Goal: Task Accomplishment & Management: Manage account settings

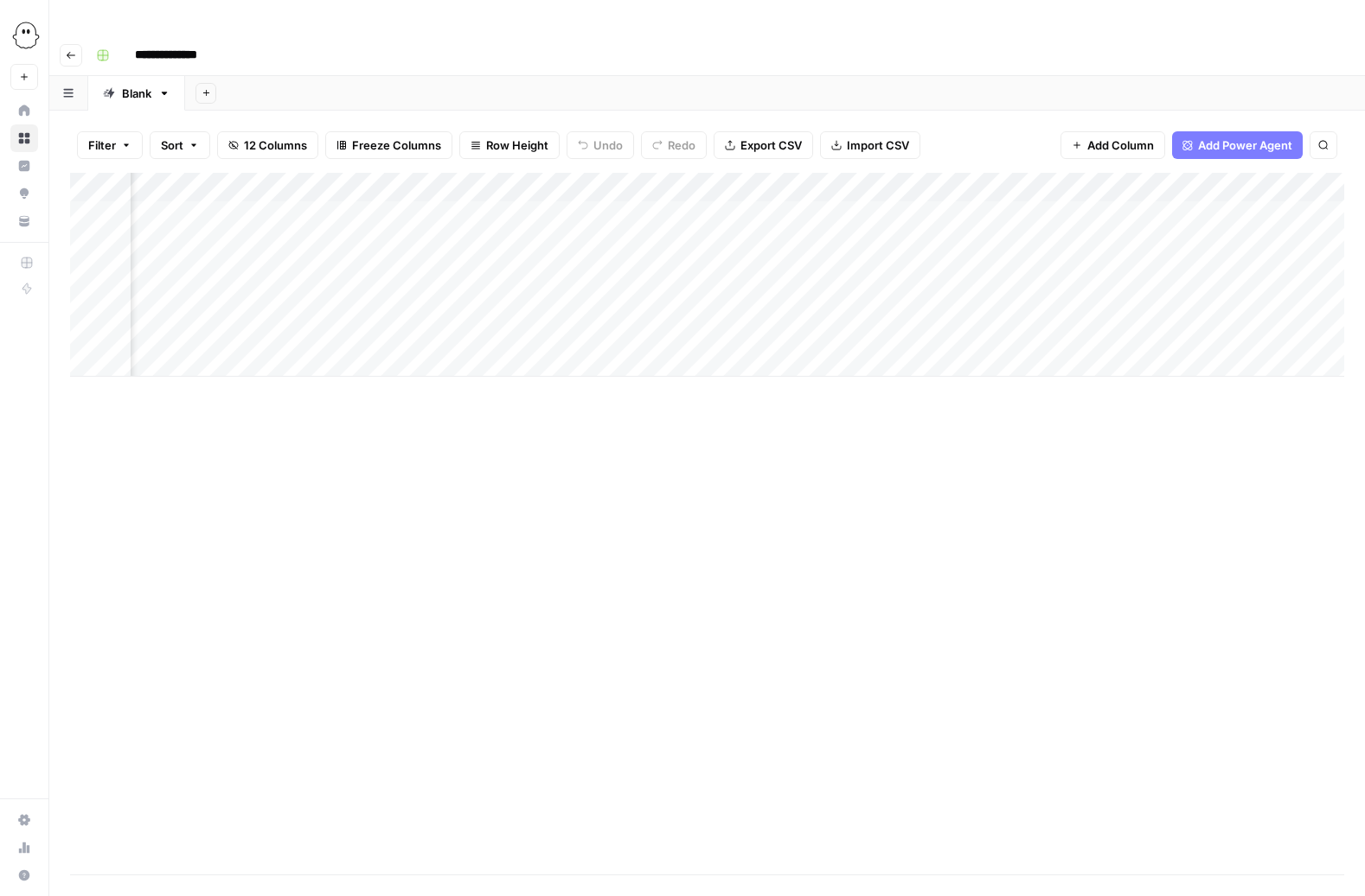
scroll to position [0, 896]
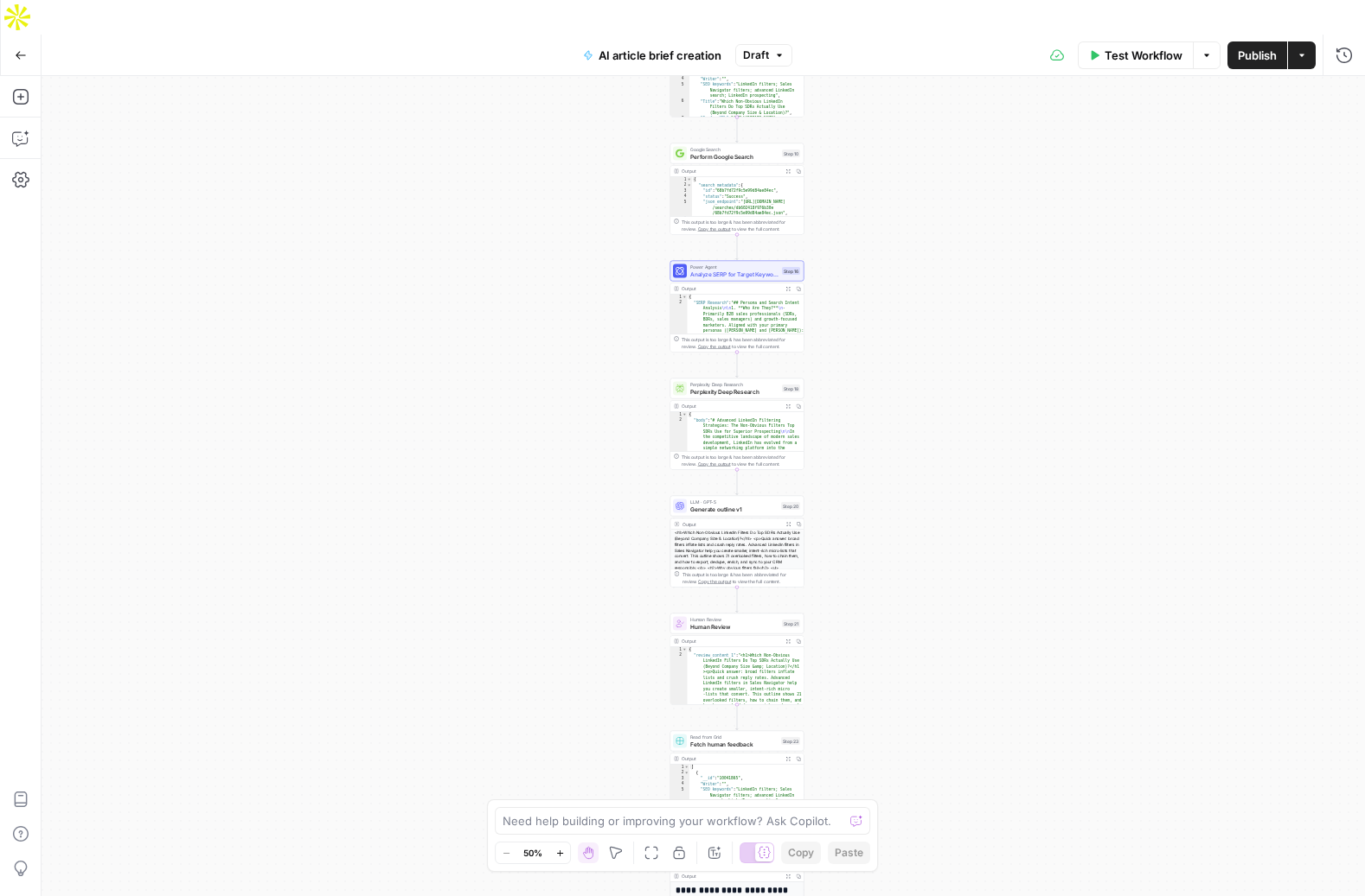
click at [12, 40] on button "Go Back" at bounding box center [20, 55] width 31 height 31
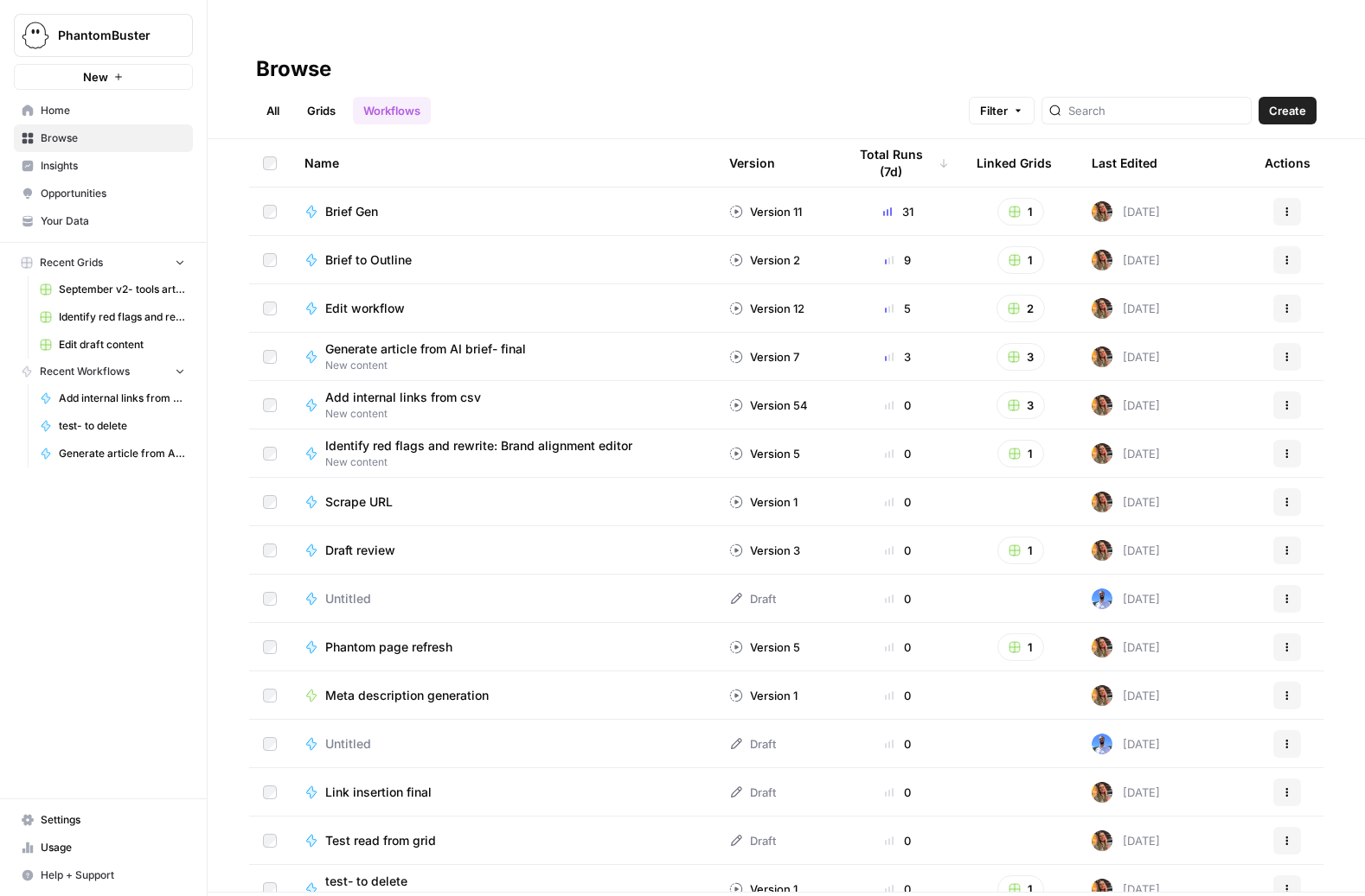
click at [52, 816] on span "Settings" at bounding box center [113, 820] width 145 height 16
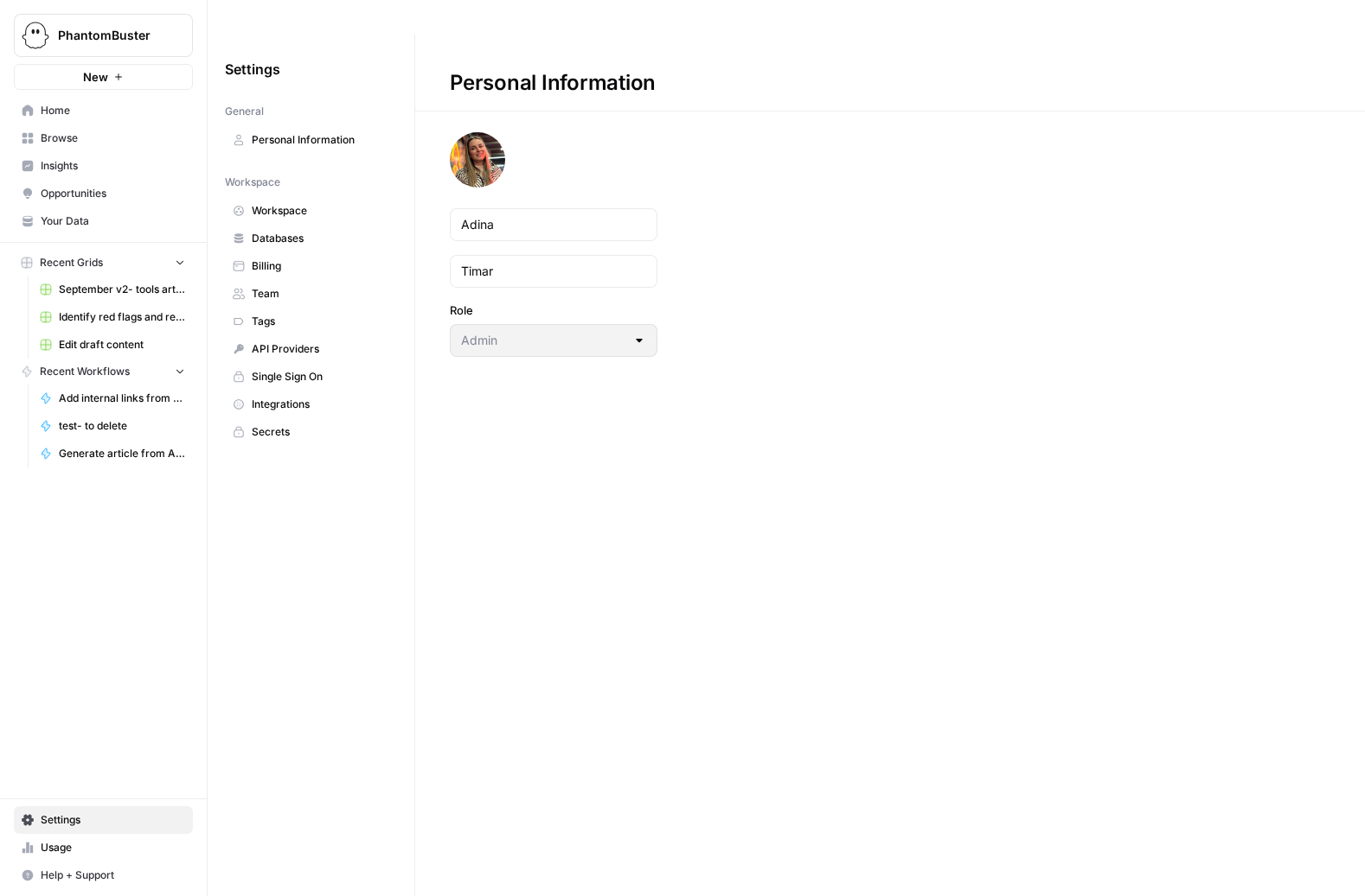
click at [271, 286] on span "Team" at bounding box center [320, 294] width 138 height 16
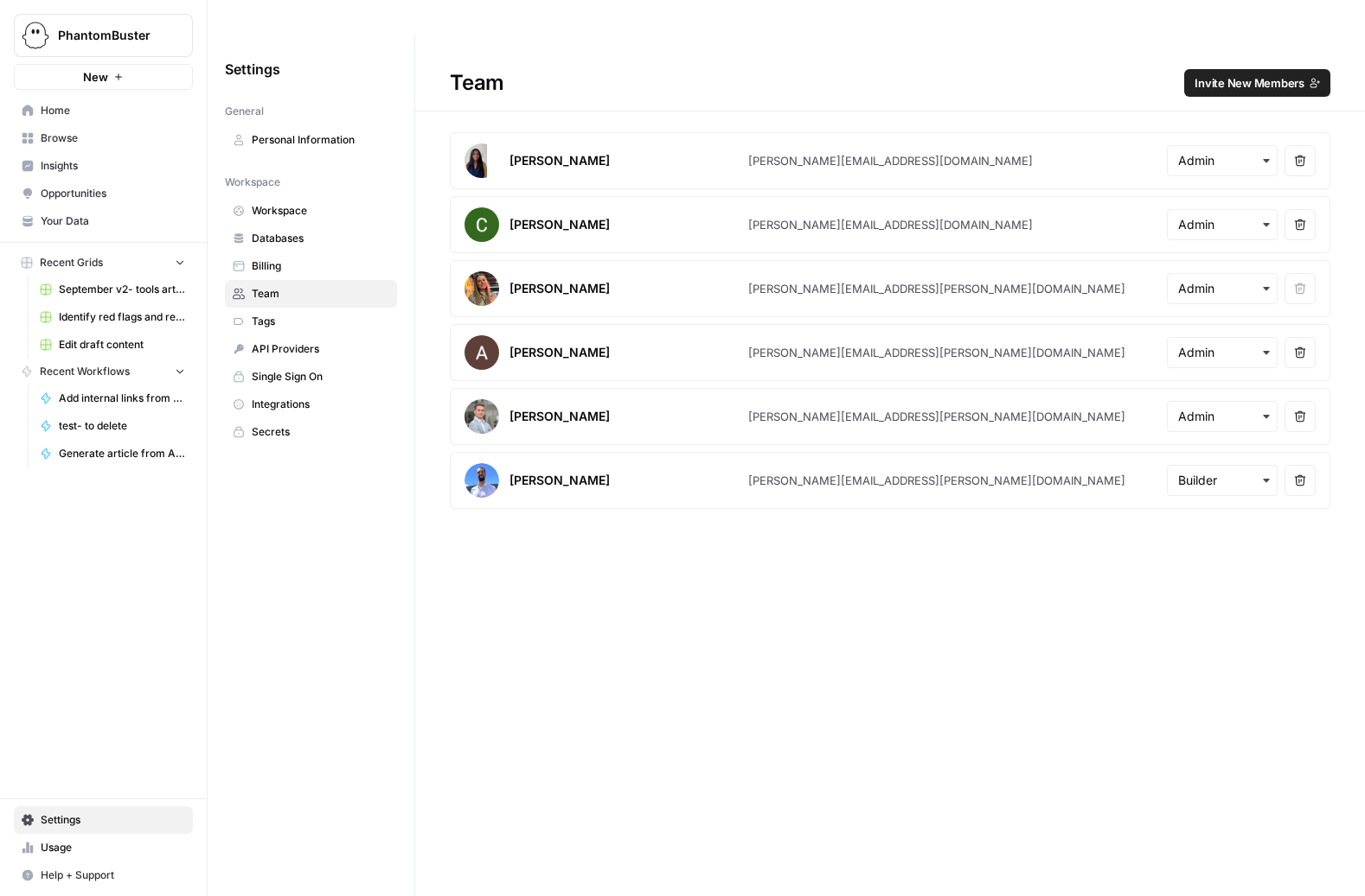
click at [1245, 75] on span "Invite New Members" at bounding box center [1249, 83] width 110 height 17
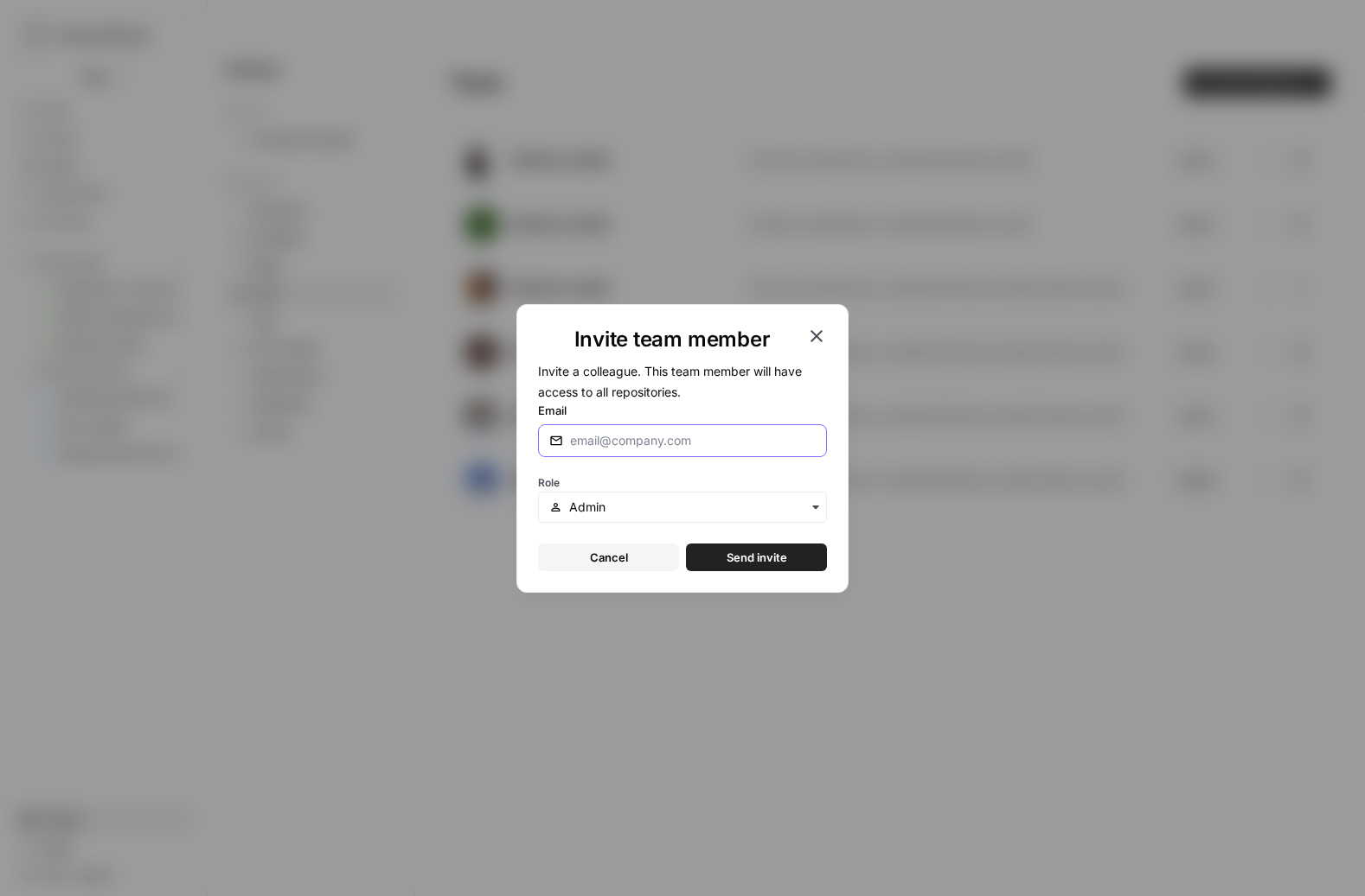
click at [610, 436] on input "Email" at bounding box center [692, 441] width 245 height 17
click at [626, 441] on input "carolina" at bounding box center [692, 441] width 245 height 17
paste input ".azevedo@thephantomcompany.com"
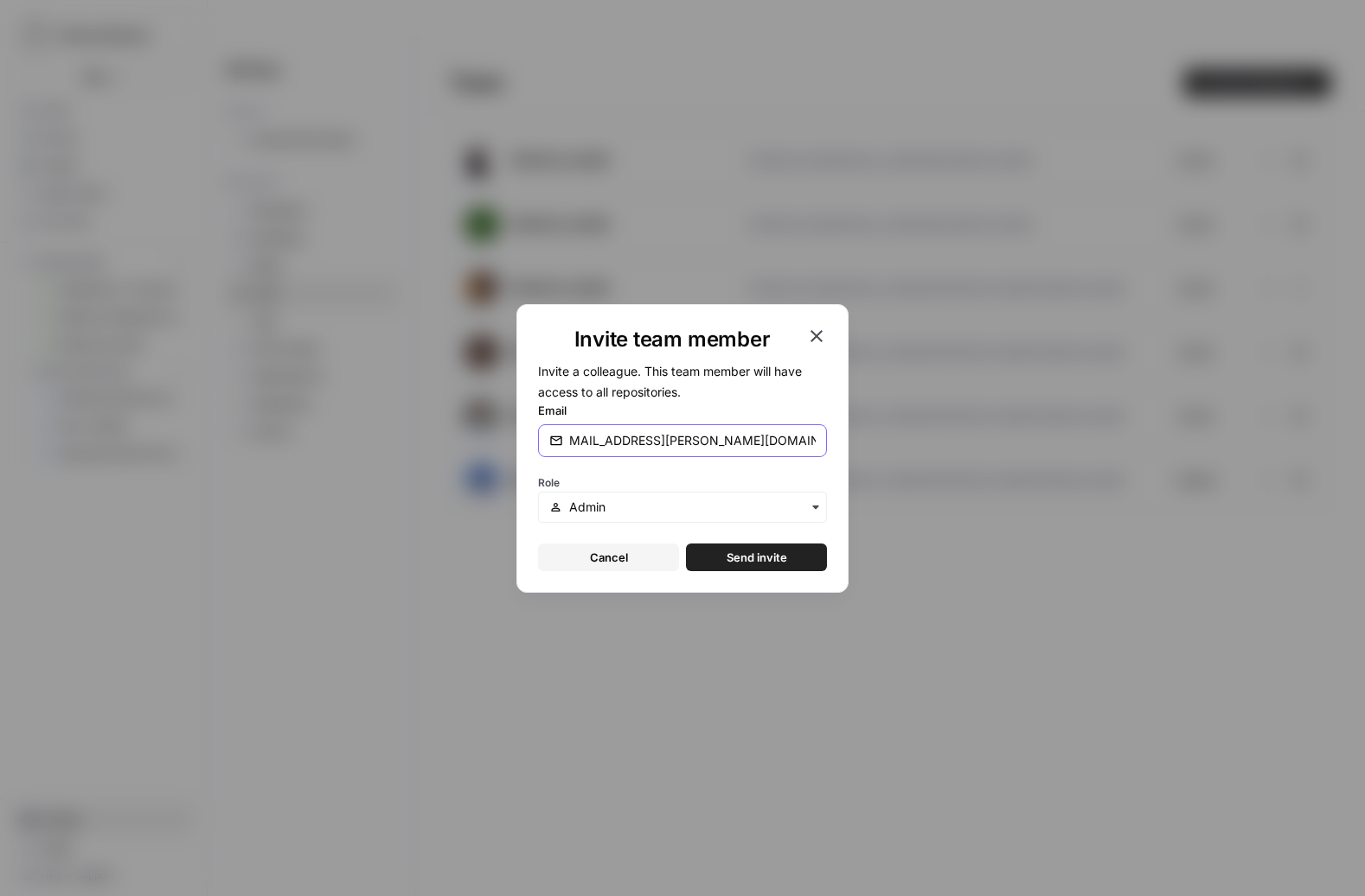
type input "carolina.azevedo@thephantomcompany.com"
click at [615, 512] on input "text" at bounding box center [693, 507] width 246 height 17
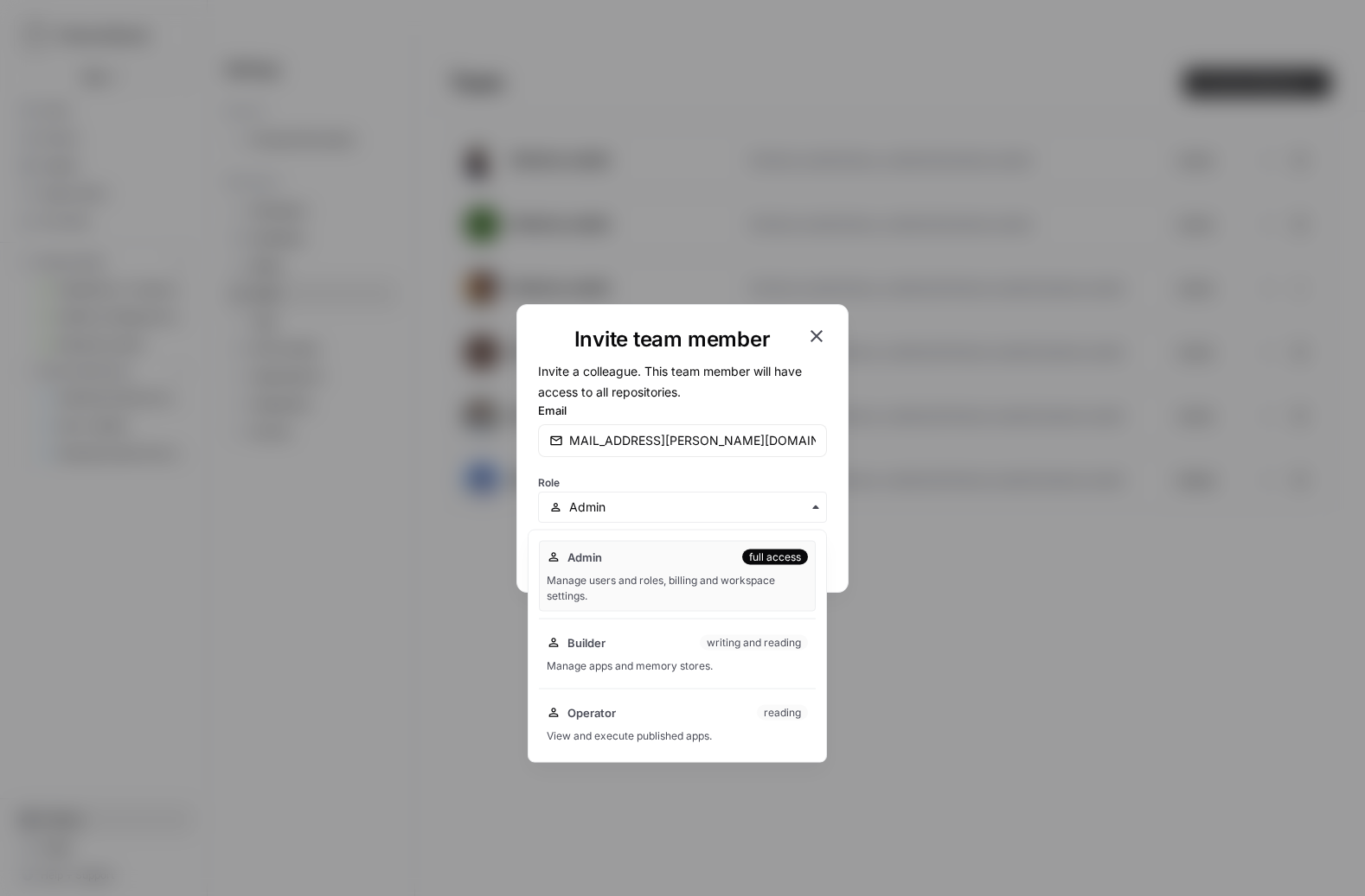
scroll to position [0, 0]
click at [616, 643] on div "Builder writing and reading" at bounding box center [682, 643] width 251 height 17
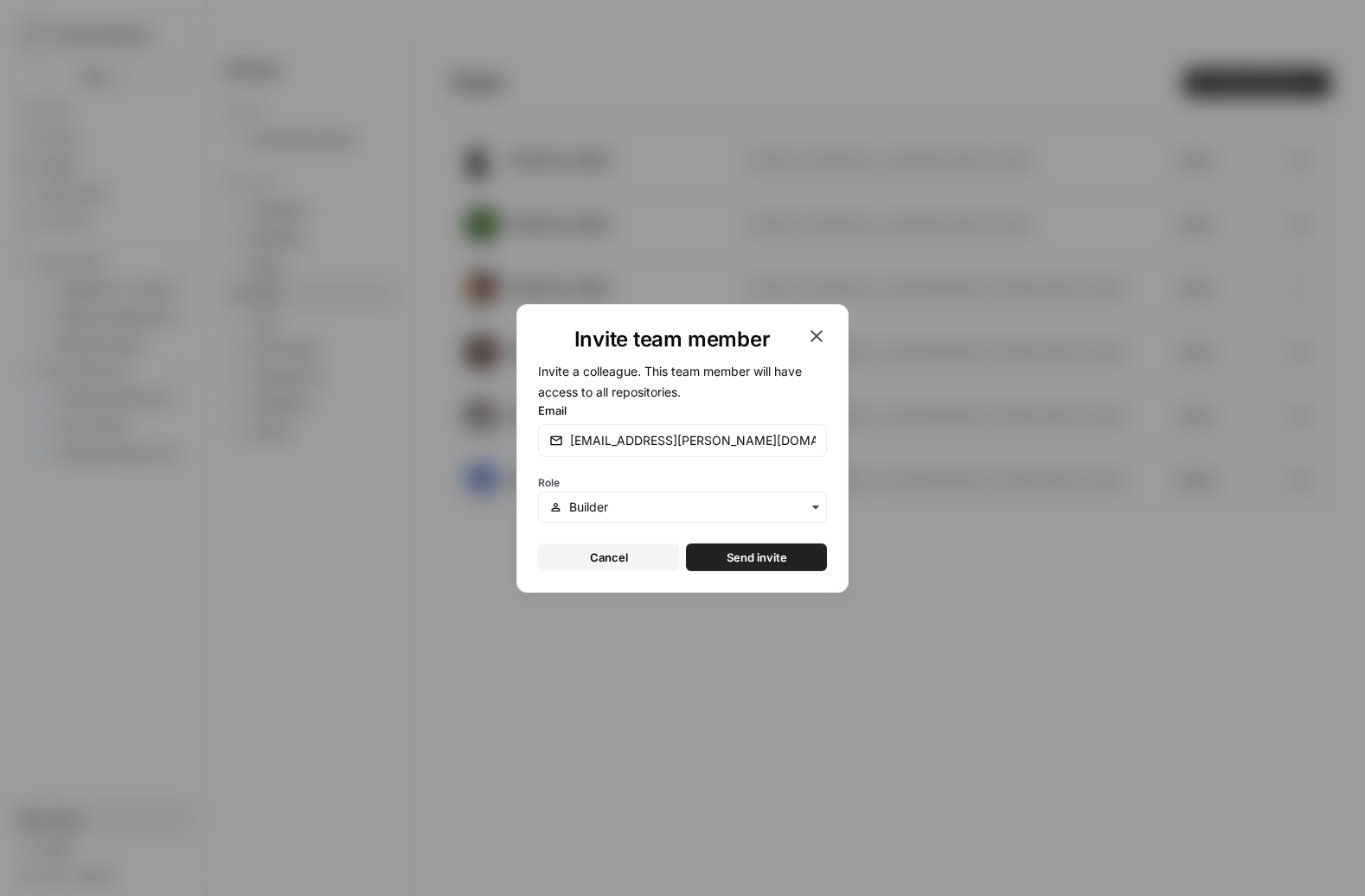
click at [725, 555] on button "Send invite" at bounding box center [756, 558] width 141 height 28
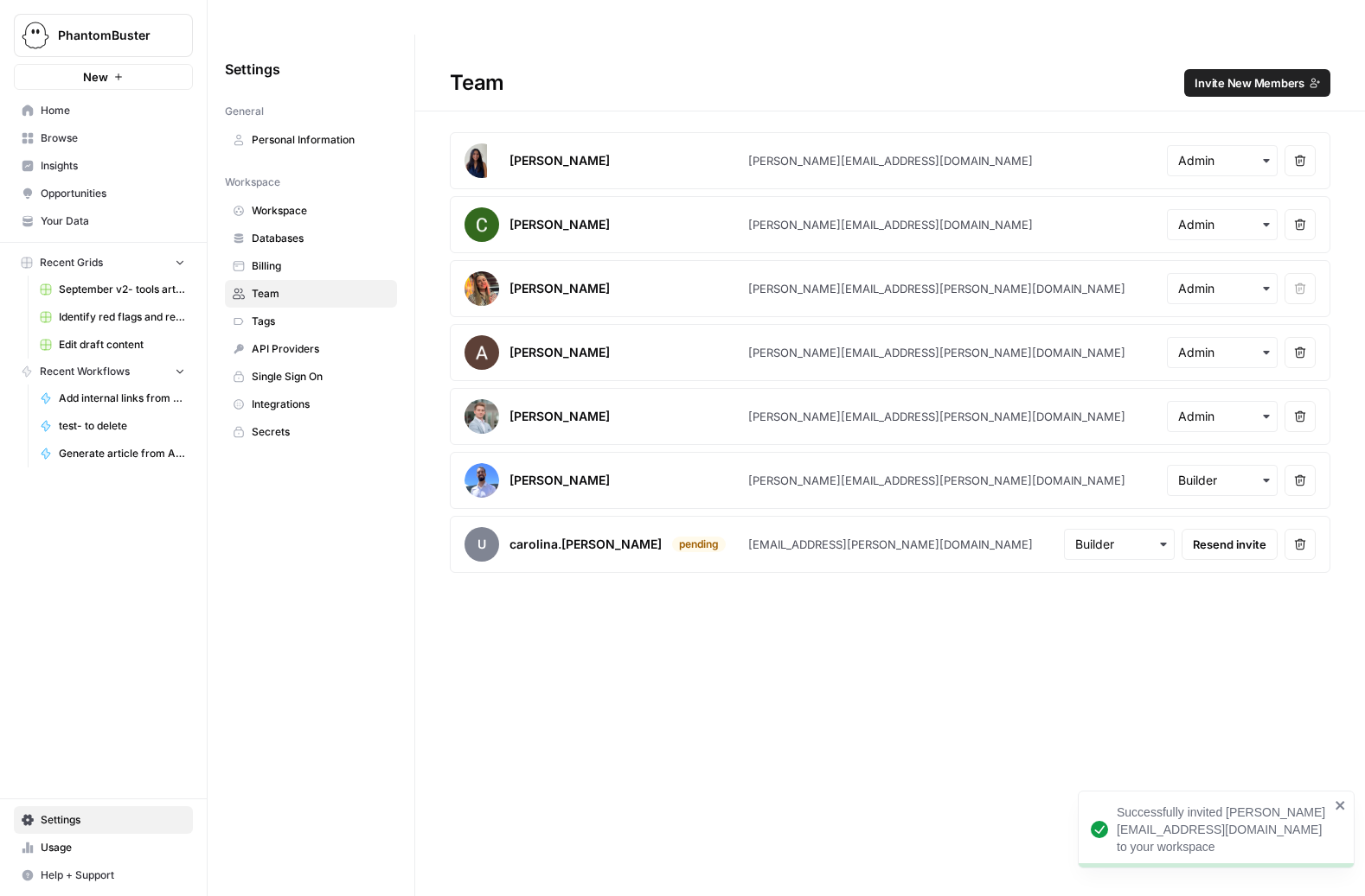
click at [1234, 75] on span "Invite New Members" at bounding box center [1249, 83] width 110 height 17
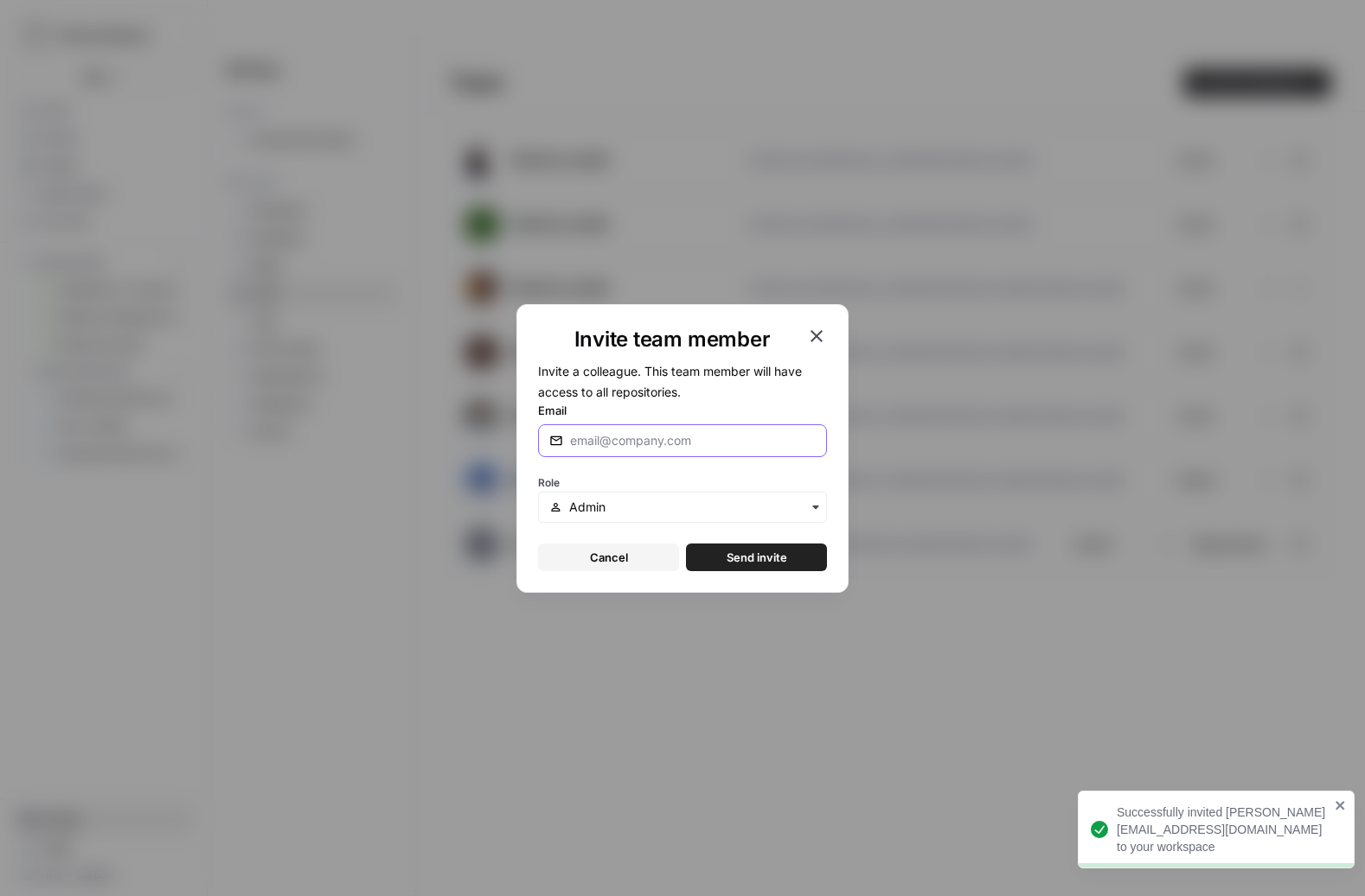
click at [689, 442] on input "Email" at bounding box center [692, 441] width 245 height 17
paste input "julia.estrella@thephantomcompany.com"
type input "julia.estrella@thephantomcompany.com"
click at [621, 505] on input "text" at bounding box center [693, 507] width 246 height 17
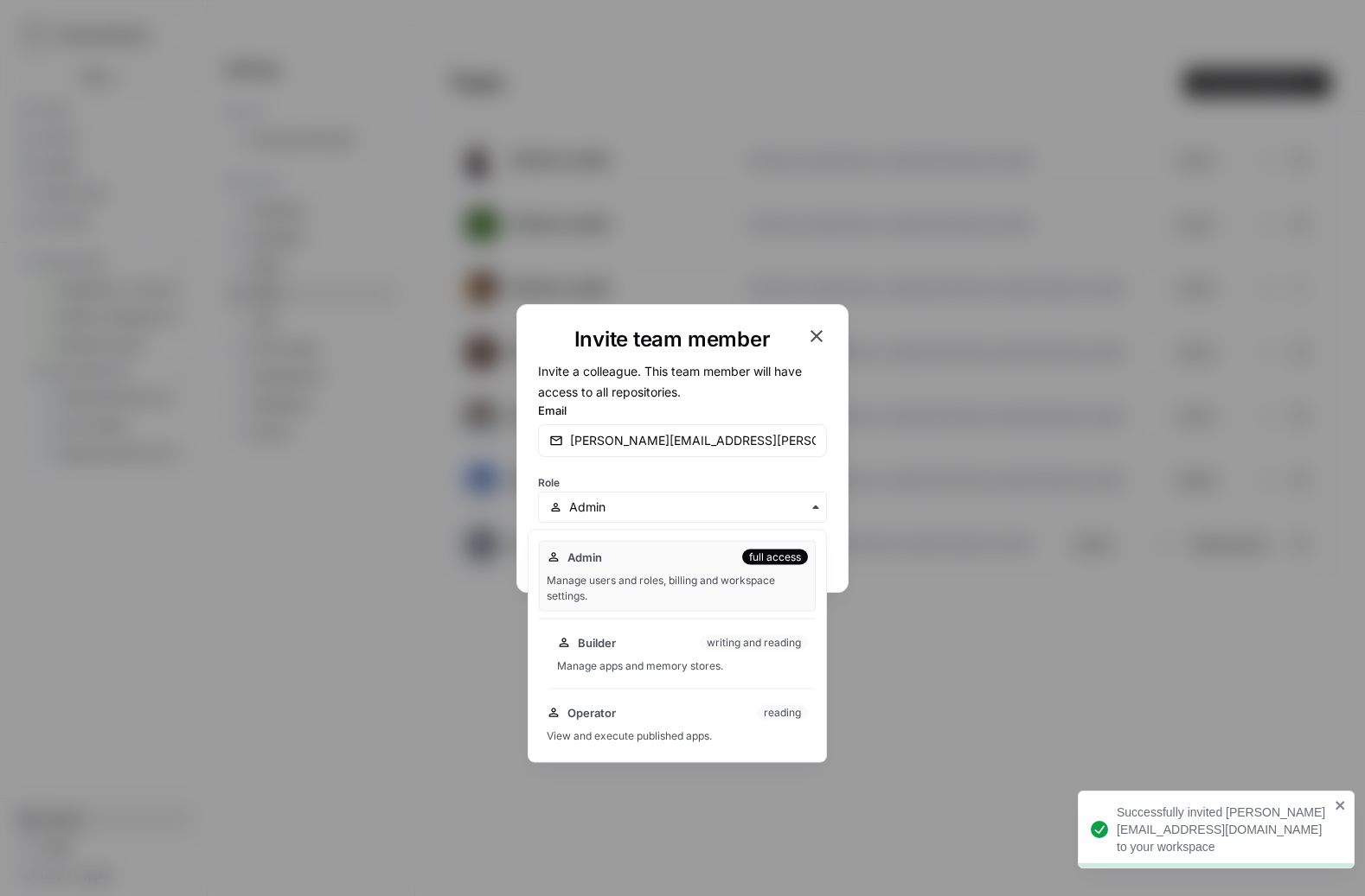
click at [609, 644] on span "Builder" at bounding box center [596, 643] width 38 height 17
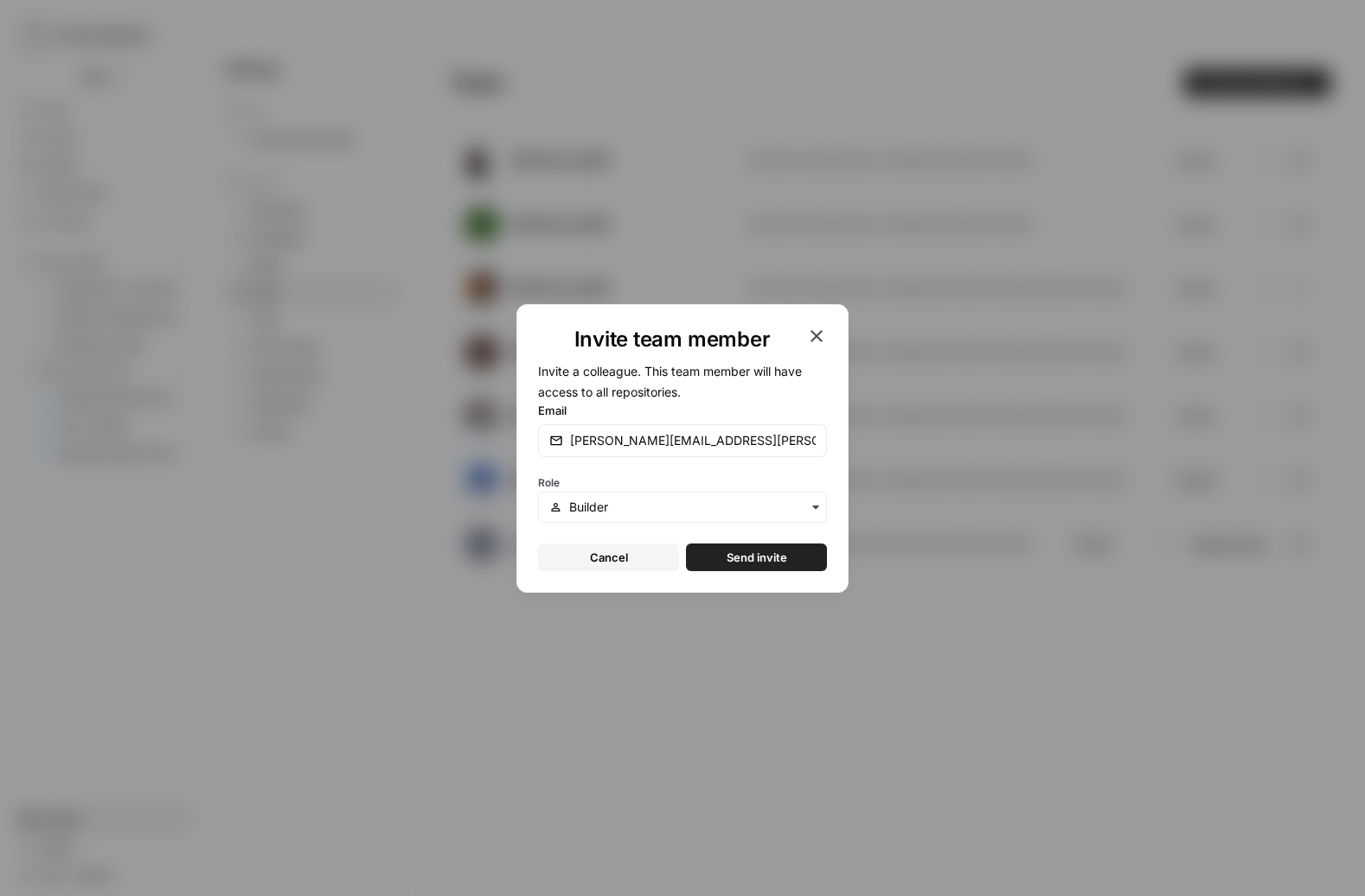
click at [753, 558] on span "Send invite" at bounding box center [757, 558] width 60 height 17
